Goal: Task Accomplishment & Management: Use online tool/utility

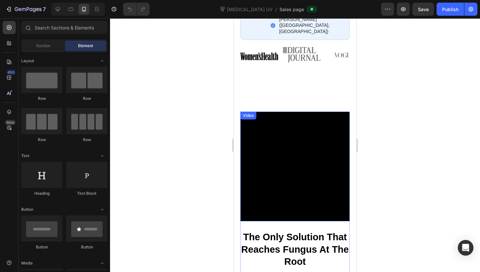
scroll to position [427, 0]
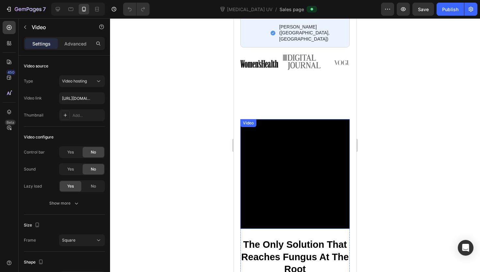
click at [261, 168] on video at bounding box center [294, 173] width 109 height 109
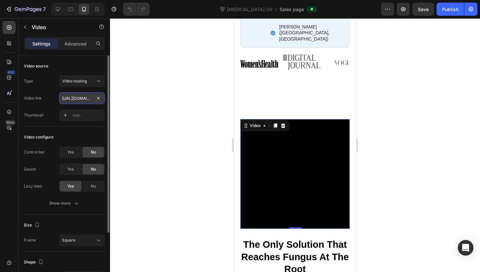
click at [82, 98] on input "[URL][DOMAIN_NAME]" at bounding box center [82, 98] width 46 height 12
paste input "964abba505a544a9a33df26a64aa0a53.mov"
type input "[URL][DOMAIN_NAME]"
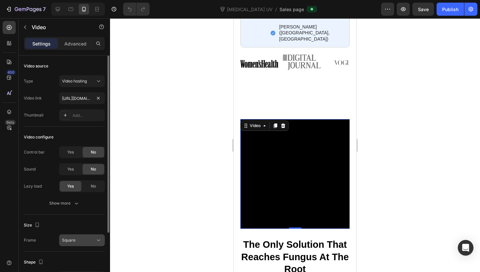
click at [95, 236] on button "Square" at bounding box center [82, 240] width 46 height 12
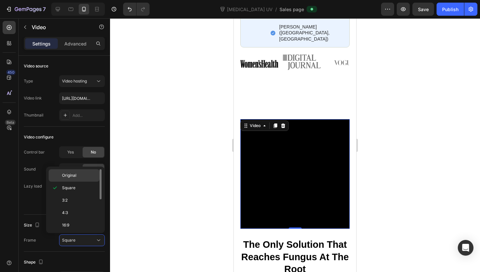
click at [92, 175] on p "Original" at bounding box center [79, 175] width 35 height 6
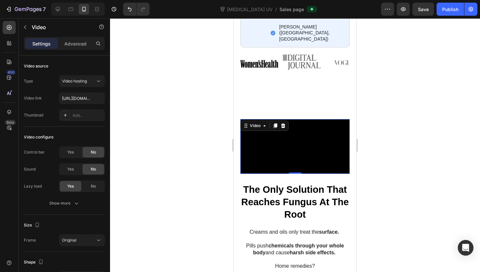
click at [147, 180] on div at bounding box center [295, 144] width 370 height 253
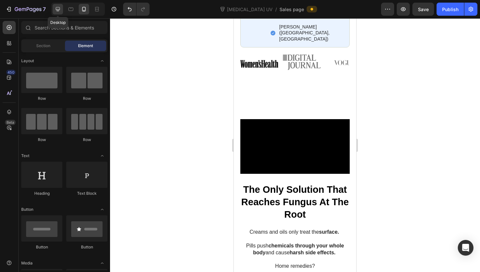
click at [59, 11] on icon at bounding box center [58, 9] width 7 height 7
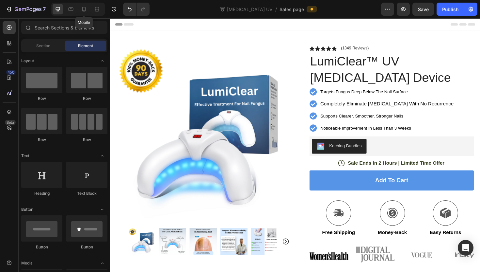
drag, startPoint x: 82, startPoint y: 9, endPoint x: 114, endPoint y: 16, distance: 32.7
click at [82, 10] on icon at bounding box center [84, 9] width 4 height 5
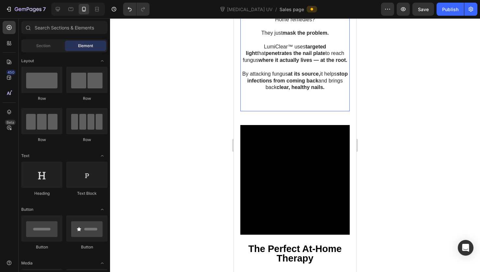
scroll to position [634, 0]
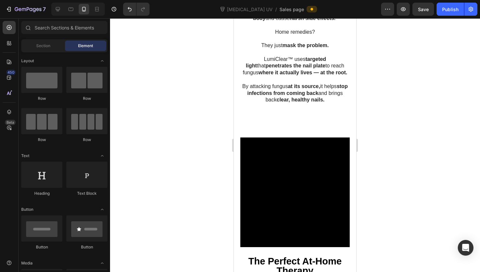
click at [436, 9] on div "Preview Save Publish" at bounding box center [429, 9] width 96 height 13
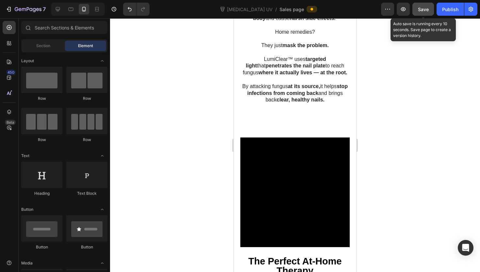
click at [433, 9] on button "Save" at bounding box center [424, 9] width 22 height 13
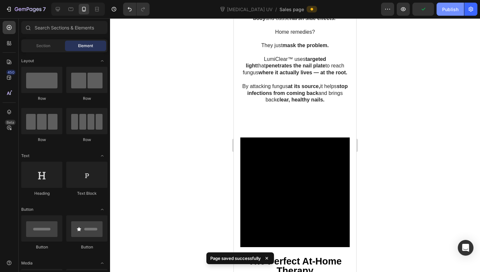
click at [442, 9] on div "Publish" at bounding box center [450, 9] width 16 height 7
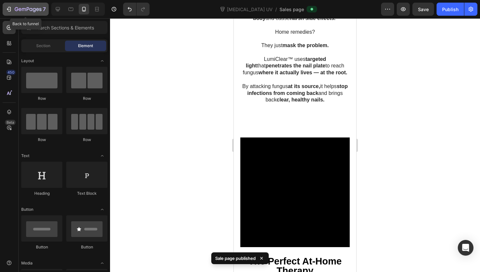
click at [32, 9] on icon "button" at bounding box center [30, 9] width 3 height 3
